Goal: Information Seeking & Learning: Learn about a topic

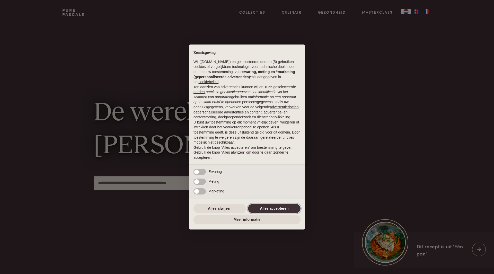
click at [270, 208] on button "Alles accepteren" at bounding box center [274, 208] width 53 height 9
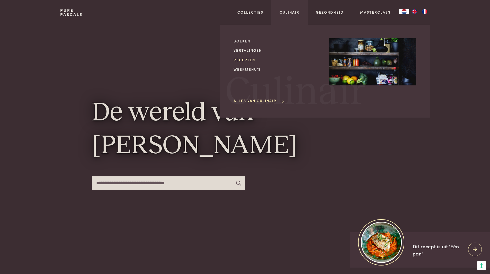
click at [250, 58] on link "Recepten" at bounding box center [277, 59] width 87 height 5
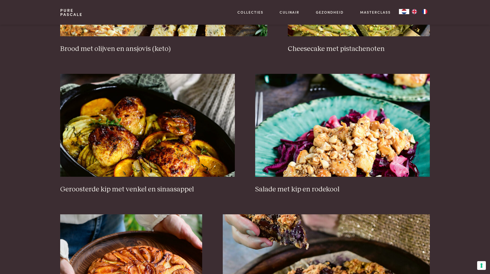
scroll to position [597, 0]
click at [144, 134] on img at bounding box center [147, 125] width 175 height 103
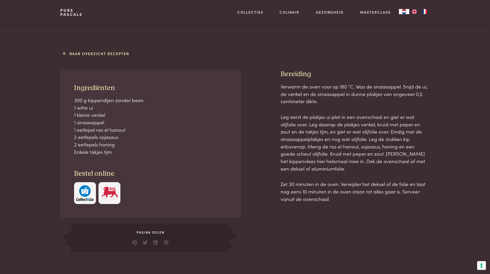
scroll to position [187, 0]
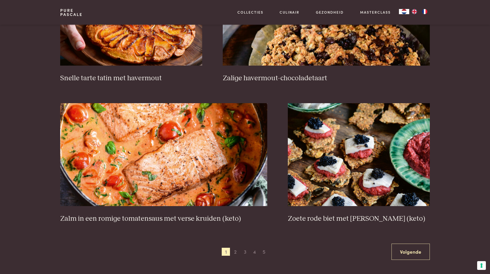
scroll to position [848, 0]
click at [399, 245] on link "Volgende" at bounding box center [411, 252] width 38 height 16
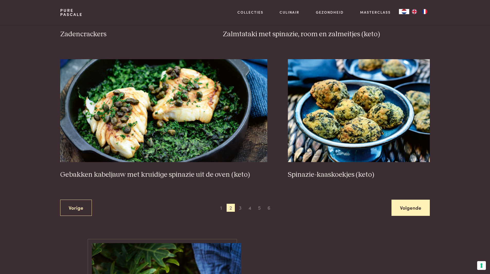
scroll to position [891, 0]
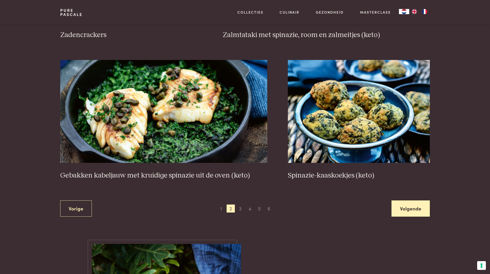
click at [412, 211] on link "Volgende" at bounding box center [411, 209] width 38 height 16
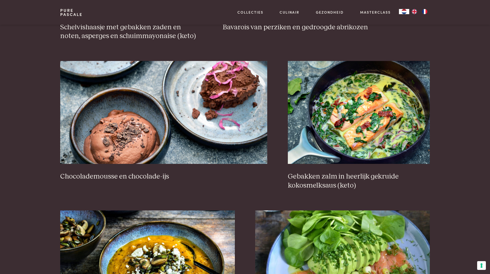
scroll to position [478, 0]
click at [218, 142] on img at bounding box center [163, 112] width 207 height 103
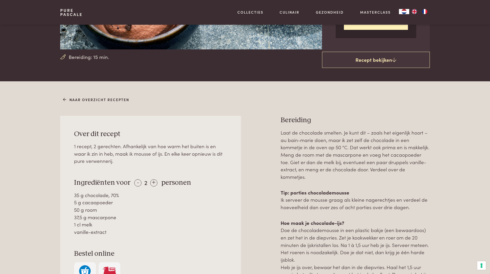
scroll to position [142, 0]
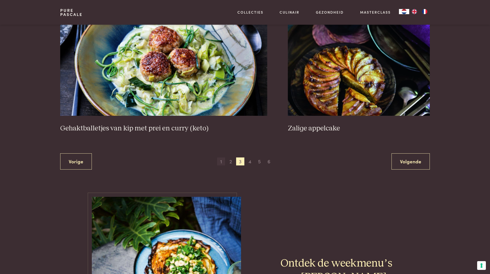
scroll to position [957, 0]
click at [247, 160] on span "4" at bounding box center [250, 161] width 8 height 8
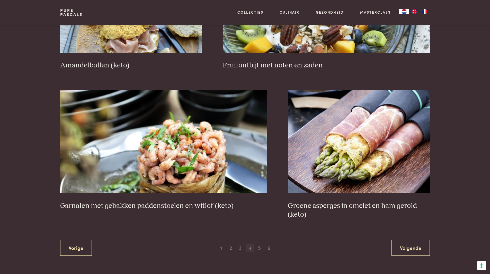
scroll to position [862, 0]
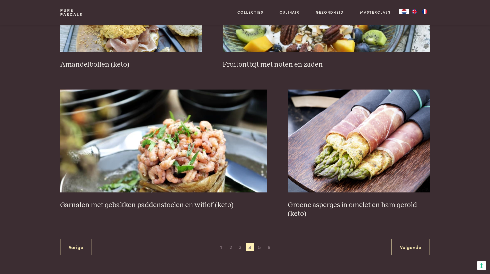
click at [258, 251] on div "Vorige 1 2 3 4 5 6 Volgende" at bounding box center [245, 247] width 370 height 16
click at [258, 249] on span "5" at bounding box center [259, 247] width 8 height 8
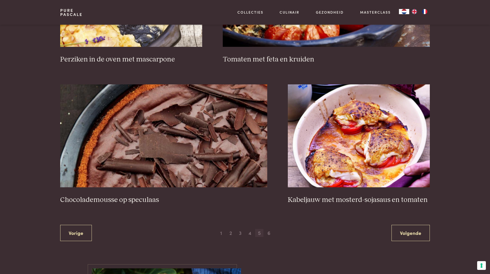
scroll to position [867, 0]
click at [269, 235] on span "6" at bounding box center [269, 233] width 8 height 8
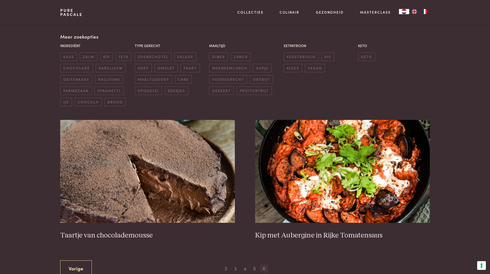
scroll to position [120, 0]
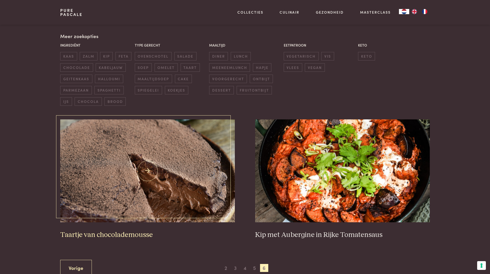
click at [215, 162] on img at bounding box center [147, 170] width 175 height 103
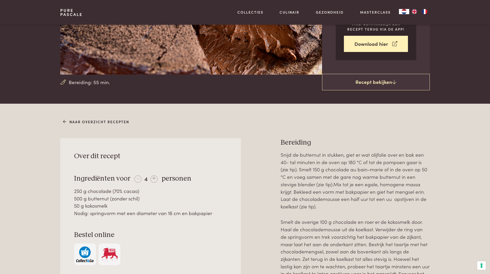
scroll to position [116, 0]
